Goal: Task Accomplishment & Management: Use online tool/utility

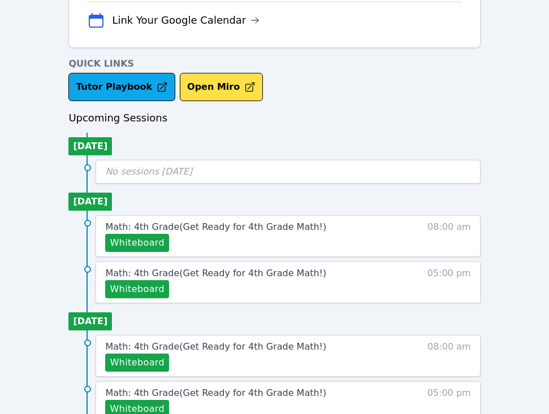
scroll to position [396, 0]
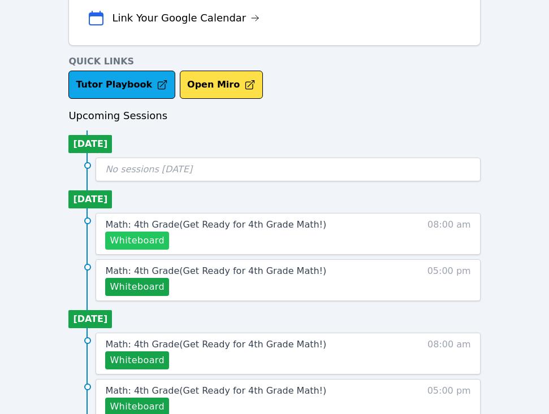
click at [152, 240] on button "Whiteboard" at bounding box center [137, 241] width 64 height 18
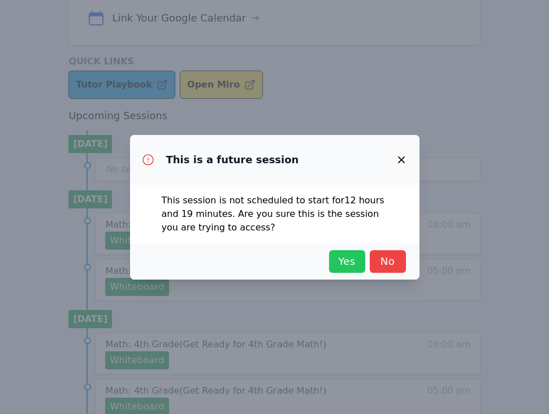
click at [333, 253] on button "Yes" at bounding box center [347, 261] width 36 height 23
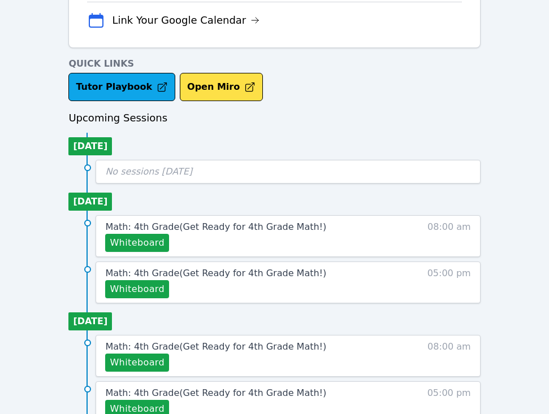
scroll to position [354, 0]
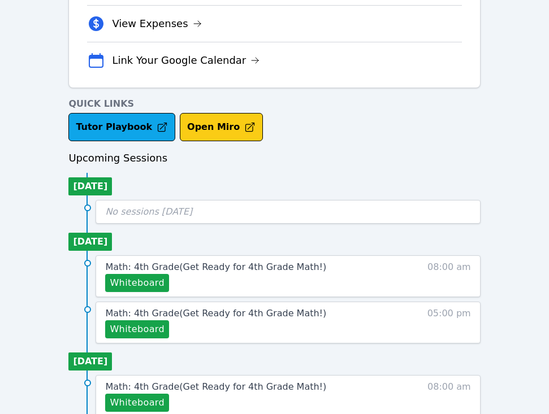
click at [211, 133] on button "Open Miro" at bounding box center [221, 127] width 83 height 28
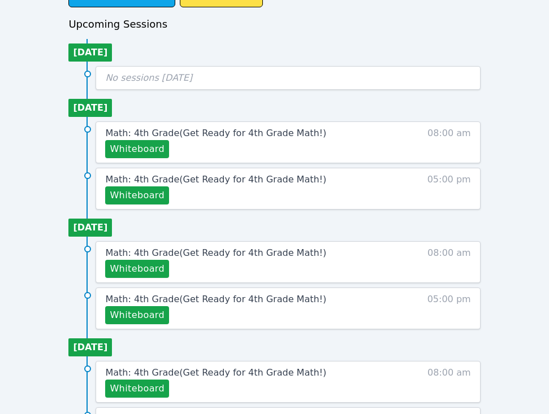
scroll to position [493, 0]
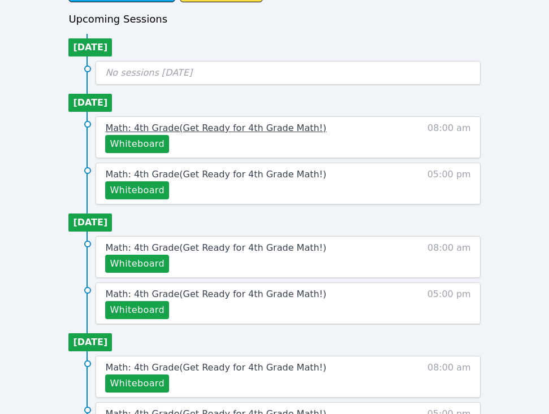
click at [201, 122] on link "Math: 4th Grade ( Get Ready for 4th Grade Math! )" at bounding box center [215, 128] width 221 height 14
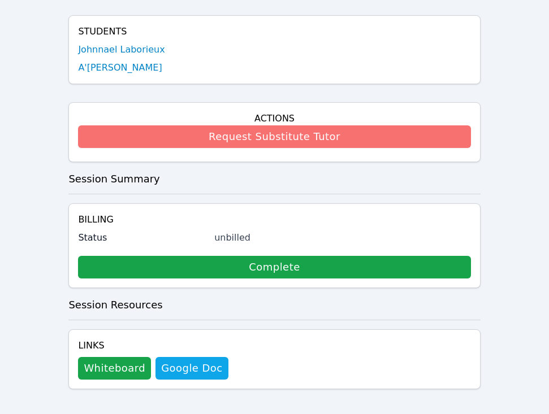
scroll to position [219, 0]
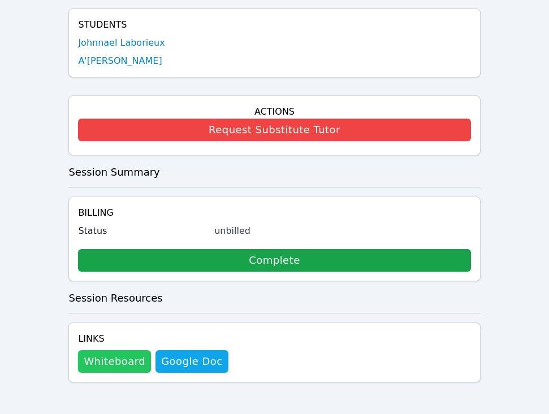
click at [123, 359] on button "Whiteboard" at bounding box center [114, 361] width 73 height 23
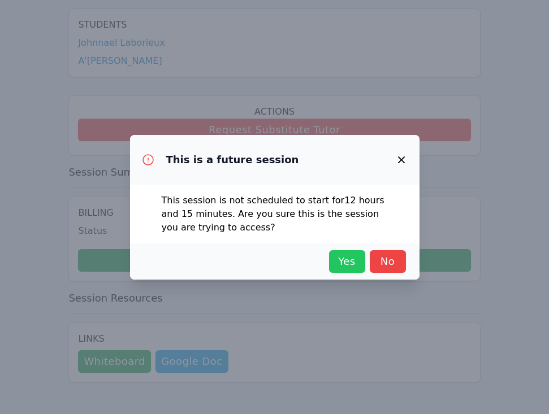
click at [350, 263] on span "Yes" at bounding box center [346, 262] width 25 height 16
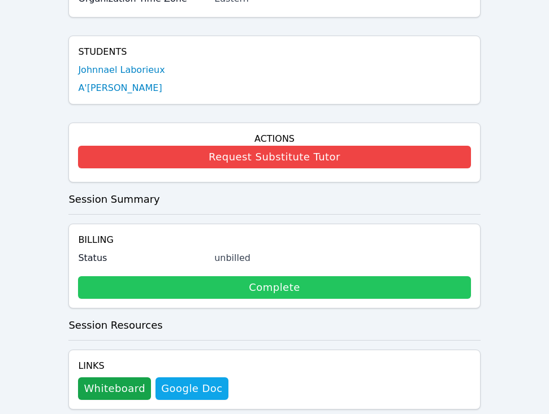
scroll to position [186, 0]
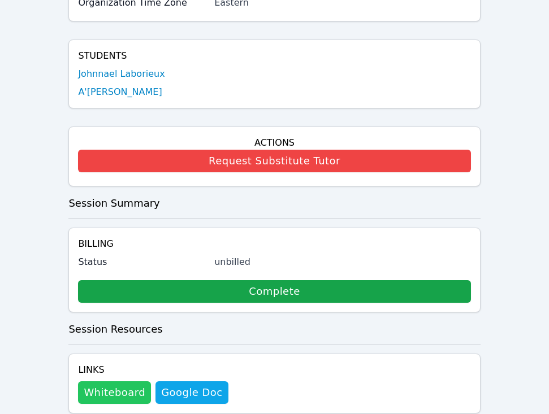
click at [130, 385] on button "Whiteboard" at bounding box center [114, 392] width 73 height 23
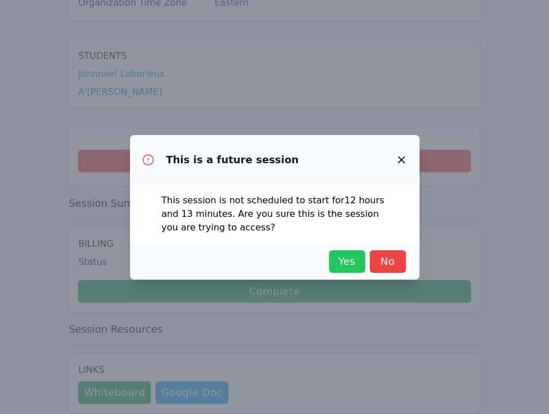
click at [352, 256] on span "Yes" at bounding box center [346, 262] width 25 height 16
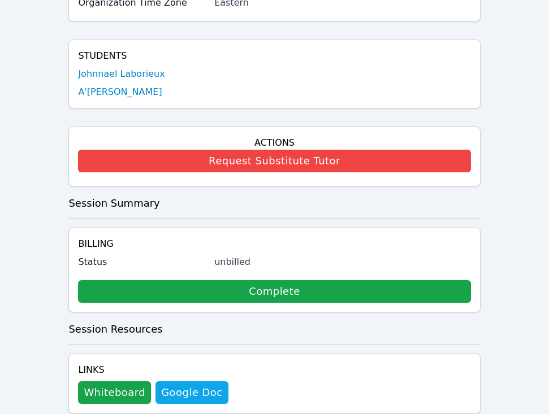
scroll to position [219, 0]
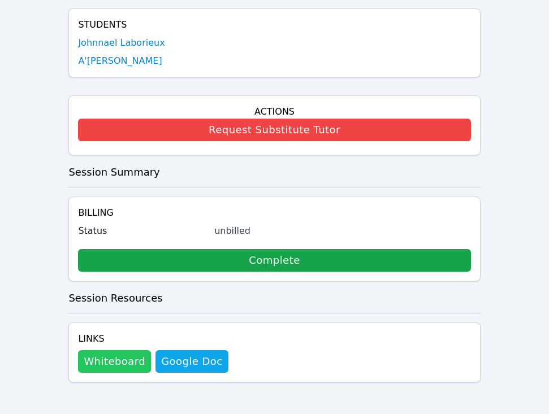
click at [107, 365] on button "Whiteboard" at bounding box center [114, 361] width 73 height 23
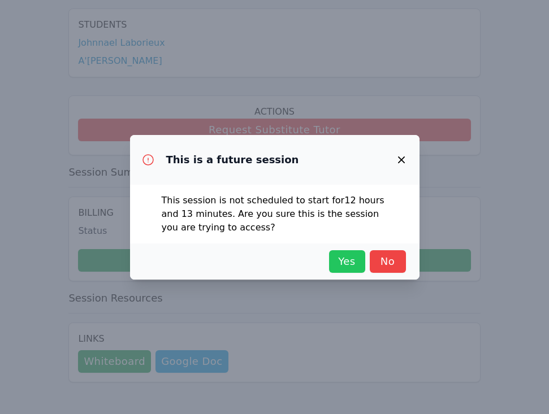
click at [355, 261] on span "Yes" at bounding box center [346, 262] width 25 height 16
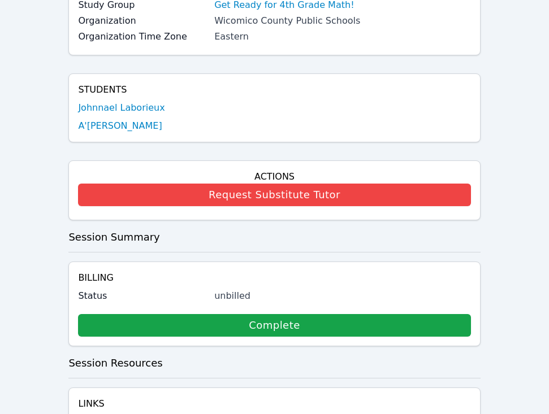
scroll to position [0, 0]
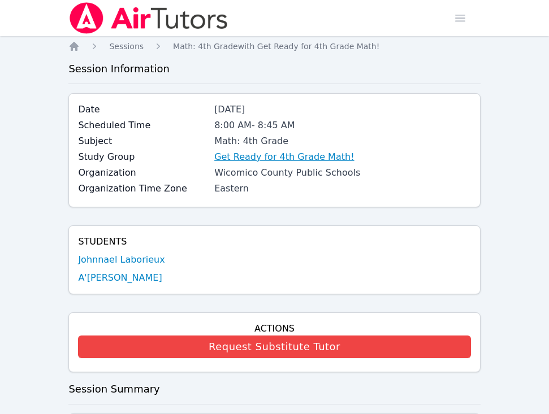
click at [253, 162] on link "Get Ready for 4th Grade Math!" at bounding box center [284, 157] width 140 height 14
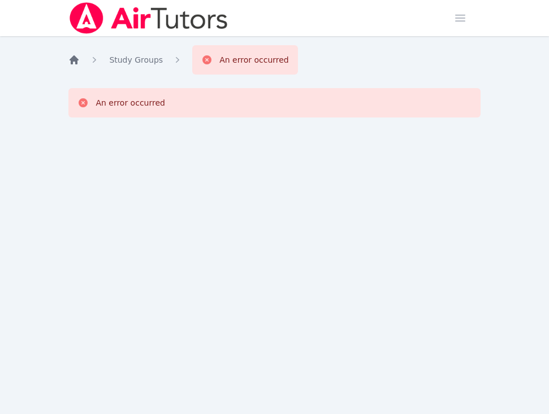
click at [72, 61] on icon "Breadcrumb" at bounding box center [73, 59] width 9 height 9
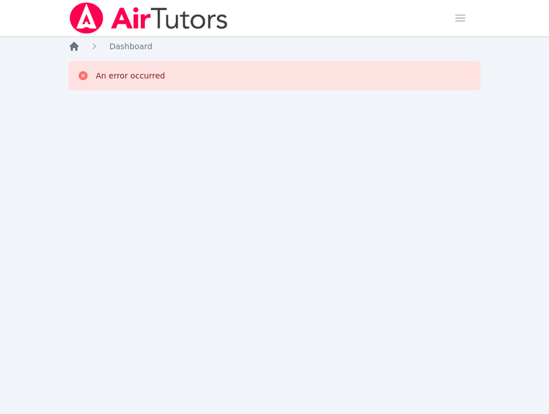
click at [72, 61] on div "An error occurred" at bounding box center [273, 75] width 411 height 29
click at [72, 48] on icon "Breadcrumb" at bounding box center [73, 46] width 9 height 9
click at [128, 43] on span "Dashboard" at bounding box center [130, 46] width 43 height 9
